Goal: Information Seeking & Learning: Learn about a topic

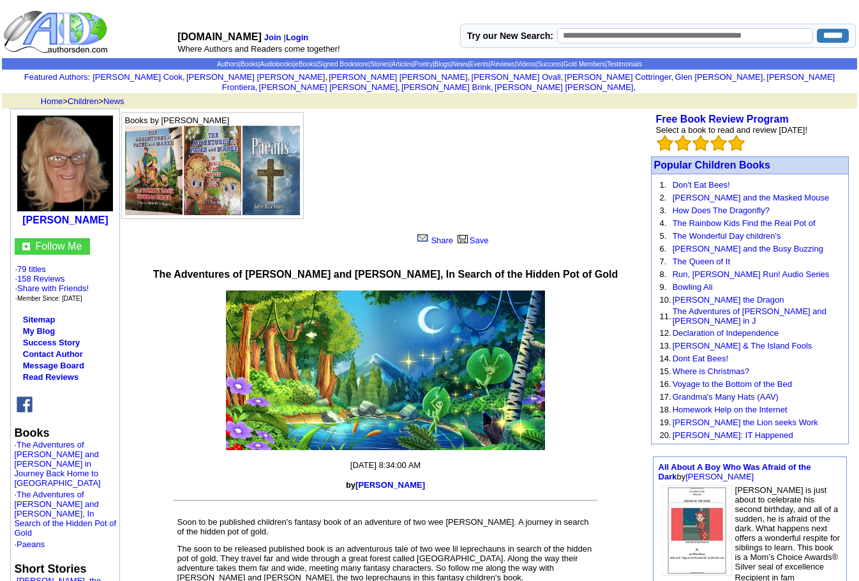
click at [267, 169] on img at bounding box center [270, 170] width 57 height 89
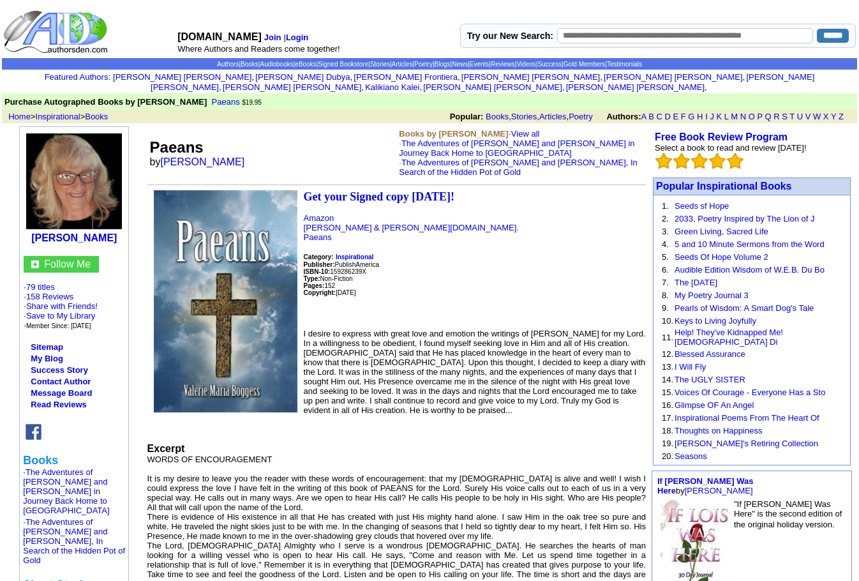
click at [542, 353] on font "I desire to express with great love and emotion the writings of [PERSON_NAME] f…" at bounding box center [475, 372] width 342 height 86
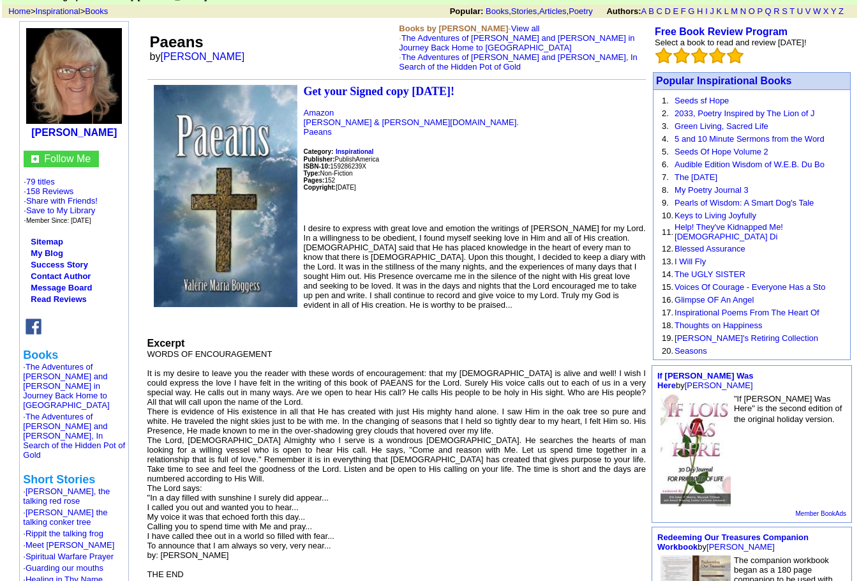
scroll to position [128, 0]
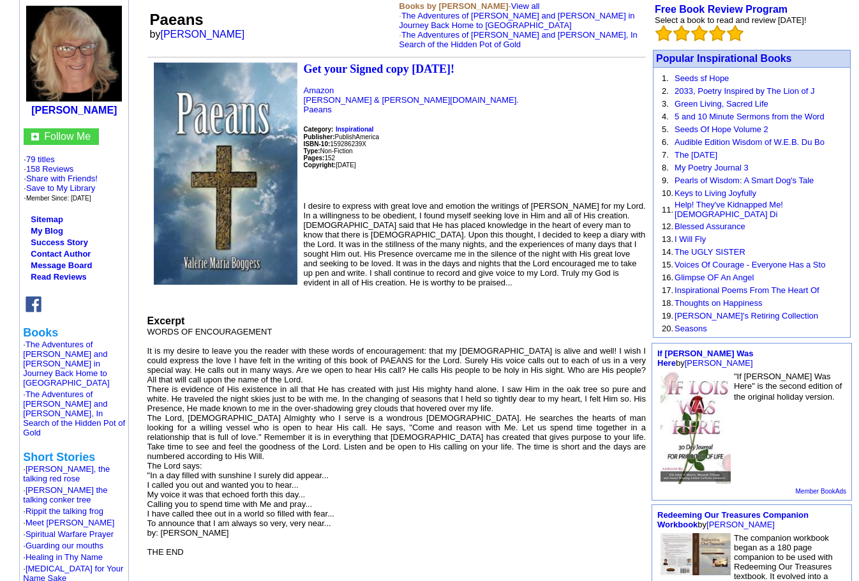
click at [198, 205] on img at bounding box center [226, 174] width 144 height 222
click at [198, 204] on img at bounding box center [226, 174] width 144 height 222
drag, startPoint x: 571, startPoint y: 126, endPoint x: 554, endPoint y: 144, distance: 23.9
click at [563, 138] on p "Get your Signed copy [DATE]! Amazon [PERSON_NAME] & [PERSON_NAME][DOMAIN_NAME].…" at bounding box center [396, 127] width 498 height 128
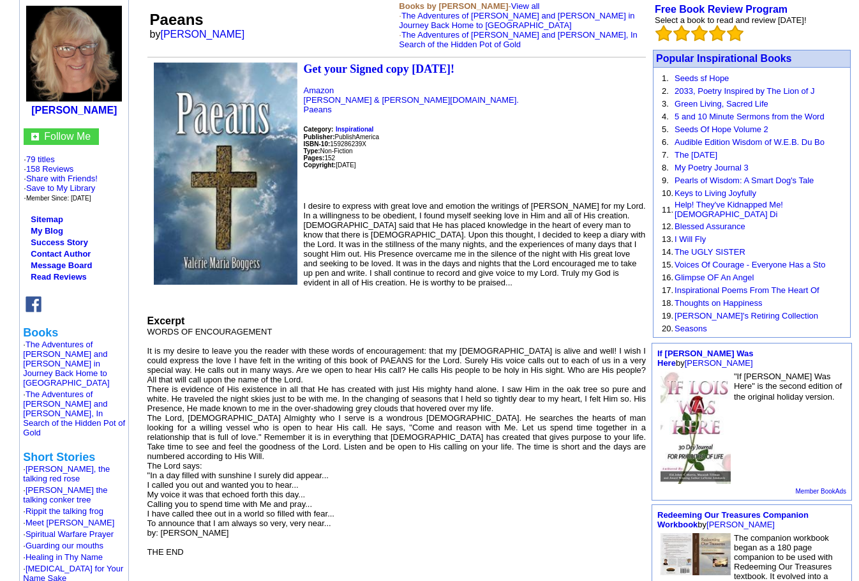
drag, startPoint x: 340, startPoint y: 339, endPoint x: 332, endPoint y: 339, distance: 8.3
click at [340, 339] on font "WORDS OF ENCOURAGEMENT It is my desire to leave you the reader with these words…" at bounding box center [396, 510] width 498 height 367
click at [189, 356] on font "WORDS OF ENCOURAGEMENT It is my desire to leave you the reader with these words…" at bounding box center [396, 510] width 498 height 367
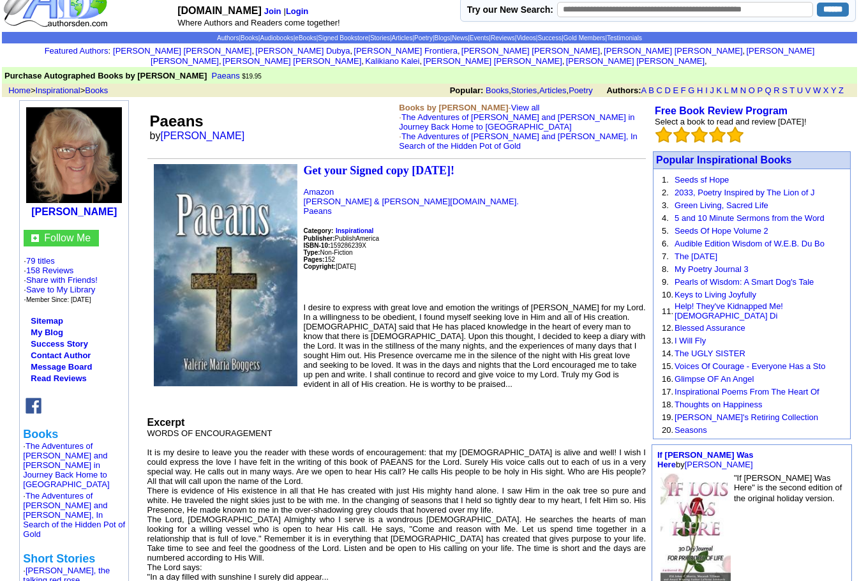
scroll to position [0, 0]
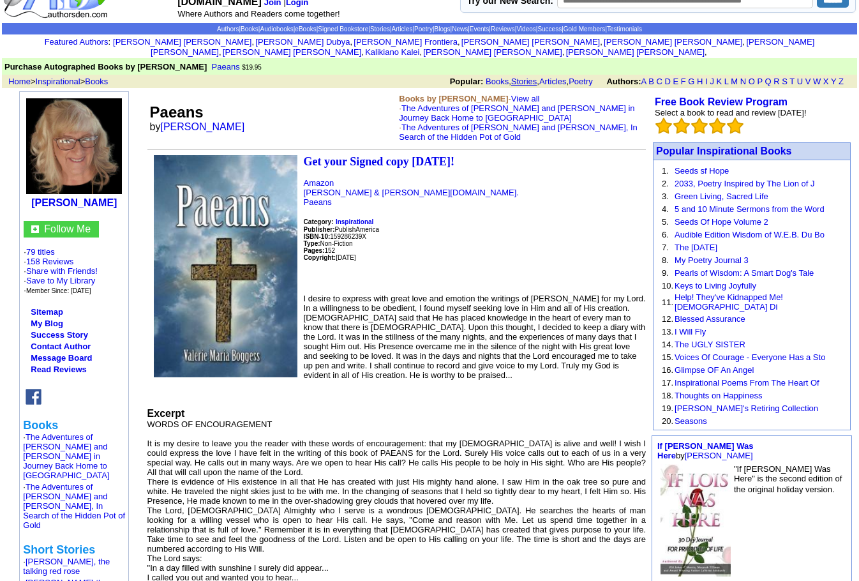
scroll to position [64, 0]
